Goal: Transaction & Acquisition: Purchase product/service

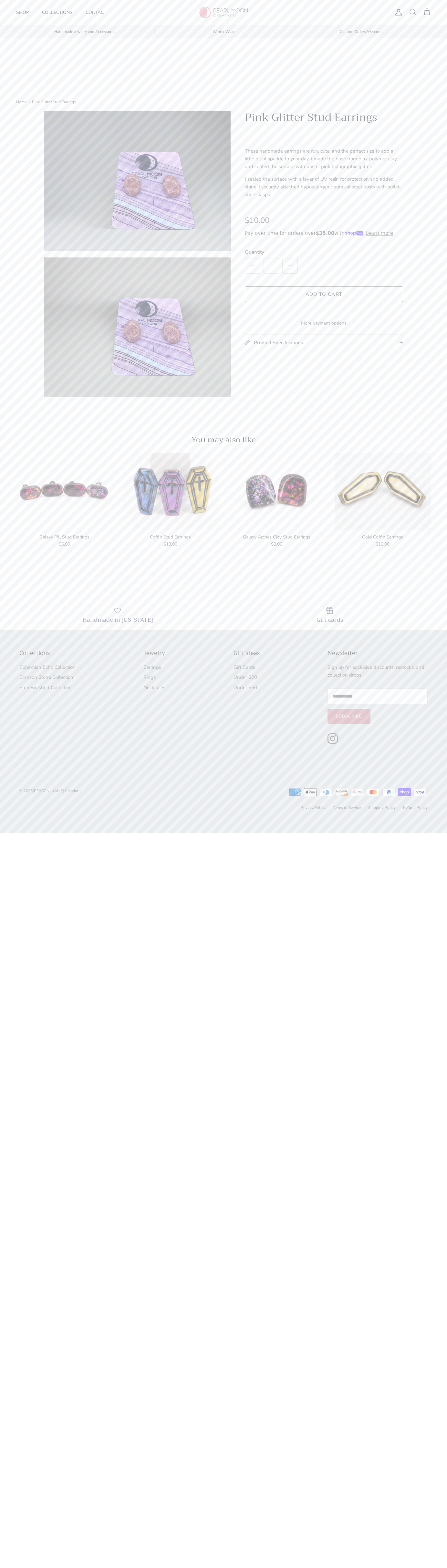
click at [324, 294] on button "Add to cart" at bounding box center [324, 294] width 158 height 15
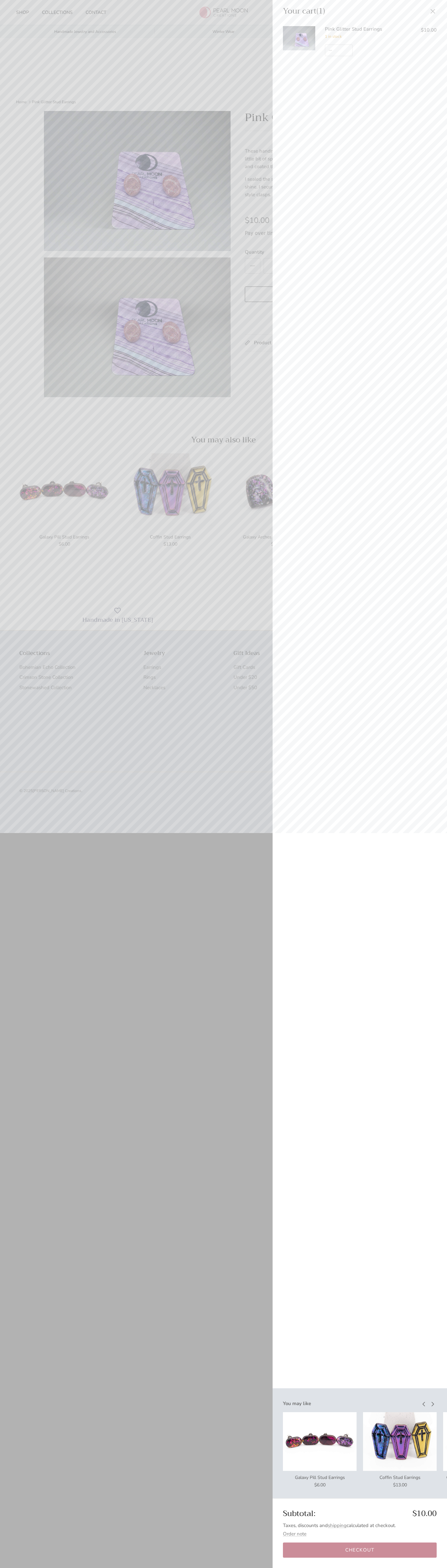
click at [359, 1550] on link "Checkout" at bounding box center [359, 1550] width 153 height 15
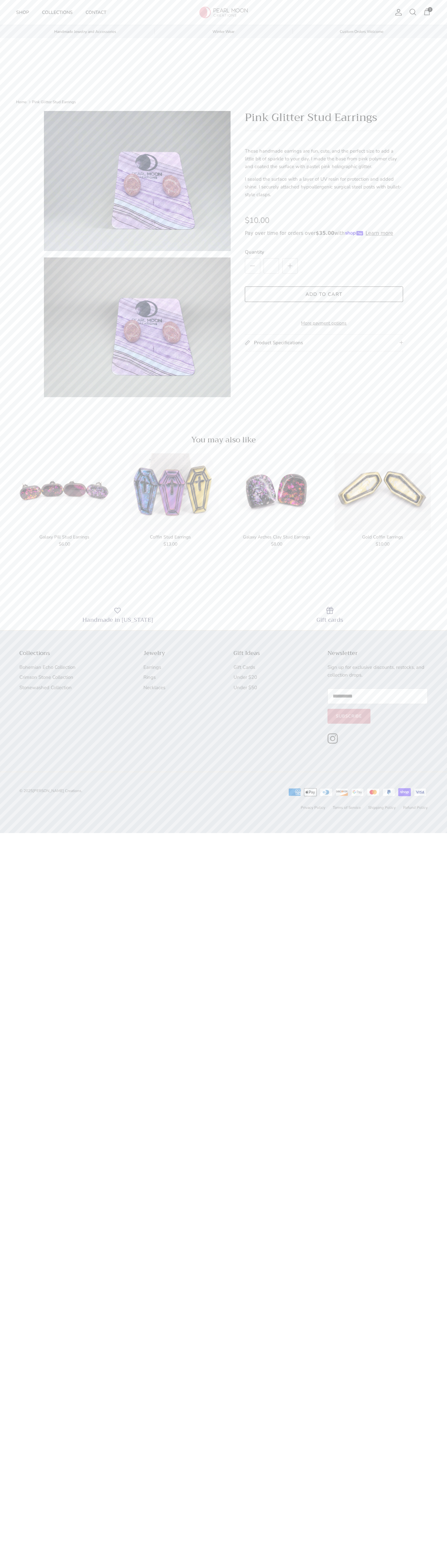
click at [427, 12] on span "1" at bounding box center [426, 12] width 8 height 8
